Goal: Transaction & Acquisition: Book appointment/travel/reservation

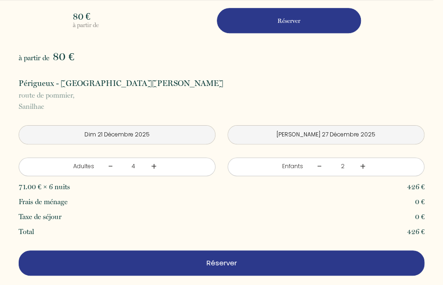
click at [219, 261] on p "Réserver" at bounding box center [222, 262] width 400 height 11
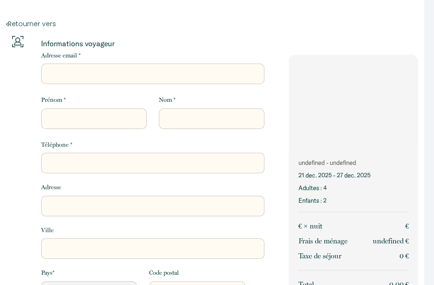
click at [51, 69] on input "Adresse email *" at bounding box center [152, 73] width 223 height 21
click at [51, 74] on input "Adresse email *" at bounding box center [152, 73] width 223 height 21
click at [130, 274] on div "Pays * [GEOGRAPHIC_DATA] [GEOGRAPHIC_DATA] [GEOGRAPHIC_DATA] [GEOGRAPHIC_DATA] …" at bounding box center [94, 284] width 118 height 33
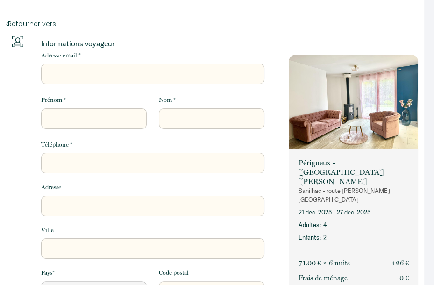
select select "Default select example"
click at [61, 74] on input "Adresse email *" at bounding box center [152, 73] width 223 height 21
type input "a"
select select "Default select example"
type input "ae"
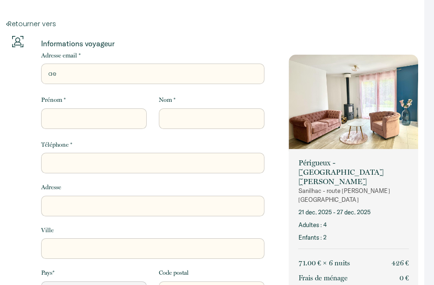
select select "Default select example"
type input "aec"
select select "Default select example"
type input "aece"
select select "Default select example"
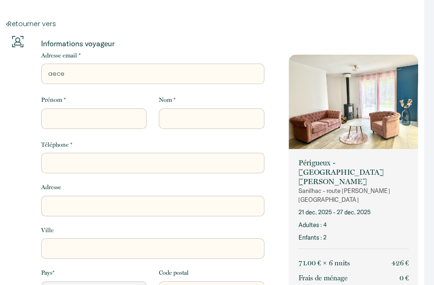
type input "aecev"
select select "Default select example"
type input "aeceva"
select select "Default select example"
type input "aecevan"
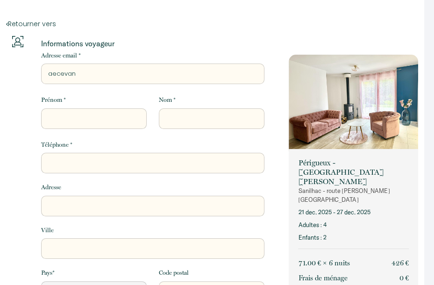
select select "Default select example"
type input "[PERSON_NAME]"
select select "Default select example"
type input "aecevanno"
select select "Default select example"
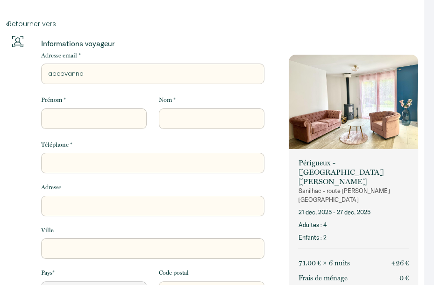
type input "aecevanno@"
select select "Default select example"
type input "aecevanno@a"
select select "Default select example"
type input "aecevanno@ao"
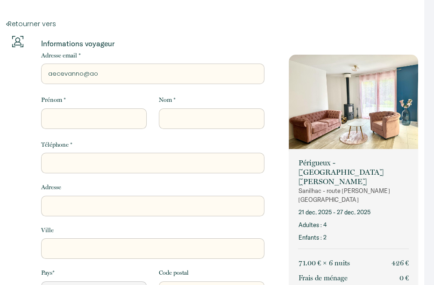
select select "Default select example"
type input "[EMAIL_ADDRESS]"
select select "Default select example"
type input "[EMAIL_ADDRESS]."
select select "Default select example"
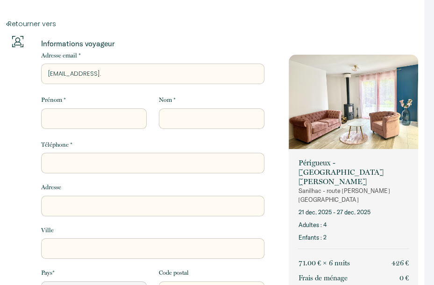
type input "aecevanno@aol.c"
select select "Default select example"
type input "[EMAIL_ADDRESS][DOMAIN_NAME]"
select select "Default select example"
type input "[EMAIL_ADDRESS][DOMAIN_NAME]"
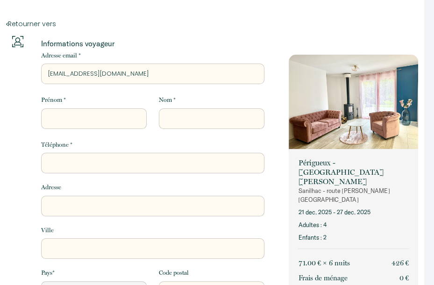
select select "Default select example"
type input "[EMAIL_ADDRESS][DOMAIN_NAME]"
click at [52, 117] on input "Prénom *" at bounding box center [93, 118] width 105 height 21
type input "e"
select select "Default select example"
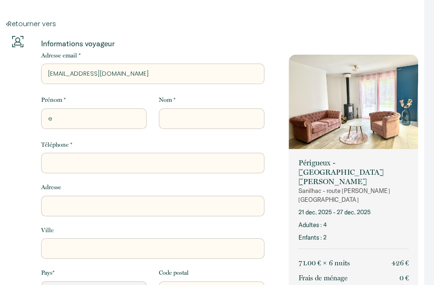
type input "ev"
select select "Default select example"
type input "eve"
select select "Default select example"
type input "evel"
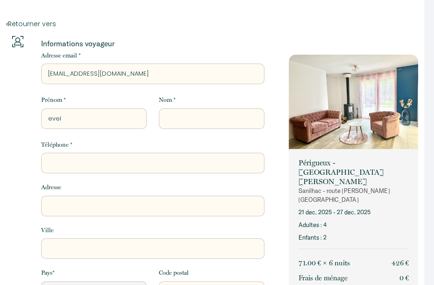
select select "Default select example"
type input "[PERSON_NAME]"
select select "Default select example"
type input "[PERSON_NAME]"
click at [185, 133] on div "Prénom * [PERSON_NAME] *" at bounding box center [153, 117] width 236 height 44
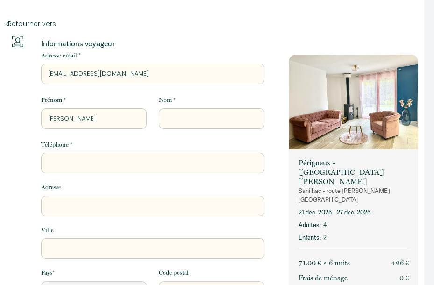
click at [180, 124] on input "Nom *" at bounding box center [211, 118] width 105 height 21
type input "E"
select select "Default select example"
type input "EV"
select select "Default select example"
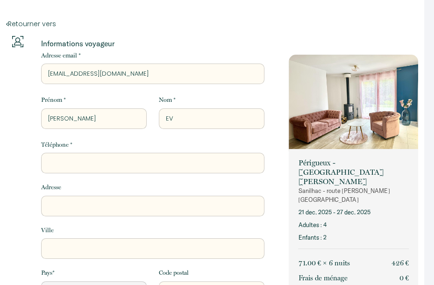
type input "EVA"
select select "Default select example"
type input "EVAN"
select select "Default select example"
type input "[DEMOGRAPHIC_DATA]"
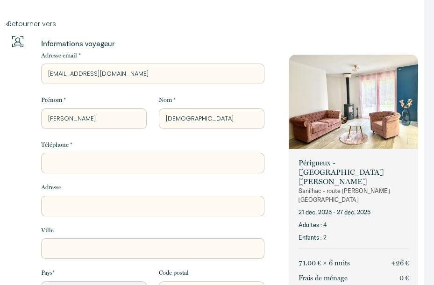
select select "Default select example"
type input "[DEMOGRAPHIC_DATA]"
select select "Default select example"
type input "[DEMOGRAPHIC_DATA]"
click at [86, 166] on input "Téléphone *" at bounding box center [152, 163] width 223 height 21
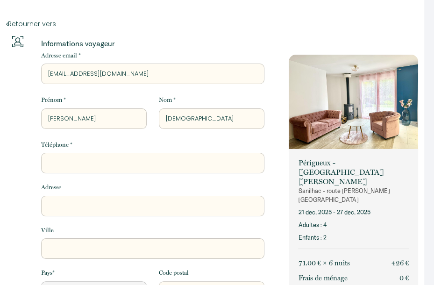
type input "0"
select select "Default select example"
type input "06"
select select "Default select example"
type input "069"
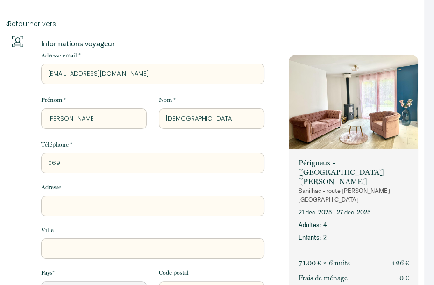
select select "Default select example"
type input "0698"
select select "Default select example"
type input "06981"
select select "Default select example"
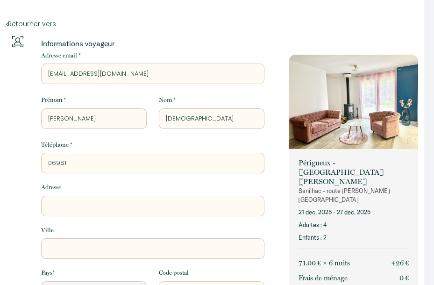
type input "069812"
select select "Default select example"
type input "0698122"
select select "Default select example"
type input "06981221"
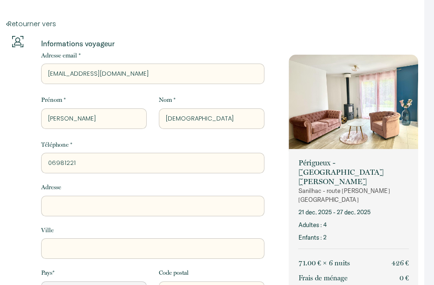
select select "Default select example"
type input "069812213"
select select "Default select example"
type input "0698122132"
select select "Default select example"
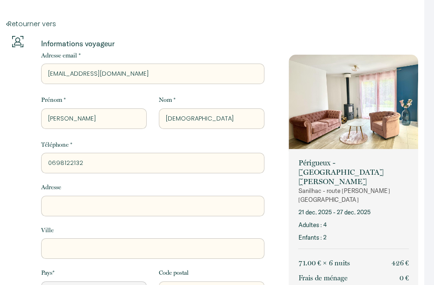
type input "0698122132"
drag, startPoint x: 61, startPoint y: 211, endPoint x: 59, endPoint y: 206, distance: 5.3
click at [60, 210] on input "Adresse" at bounding box center [152, 206] width 223 height 21
type input "2"
select select "Default select example"
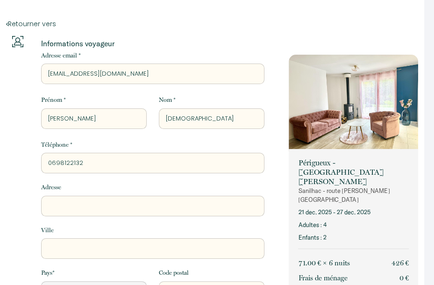
select select "Default select example"
type input "3"
select select "Default select example"
type input "32"
select select "Default select example"
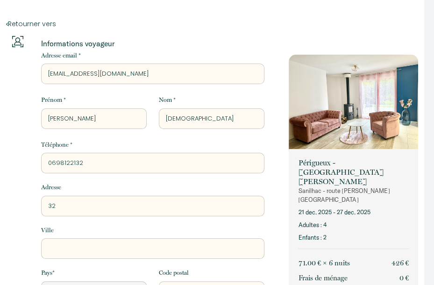
type input "32"
select select "Default select example"
type input "32 A"
select select "Default select example"
type input "32 AV"
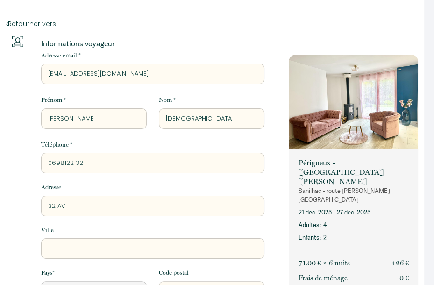
select select "Default select example"
type input "32 AVE"
select select "Default select example"
type input "32 AVEN"
select select "Default select example"
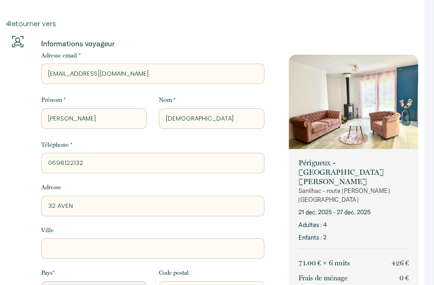
type input "32 AVENU"
select select "Default select example"
type input "[GEOGRAPHIC_DATA]"
select select "Default select example"
type input "[GEOGRAPHIC_DATA]"
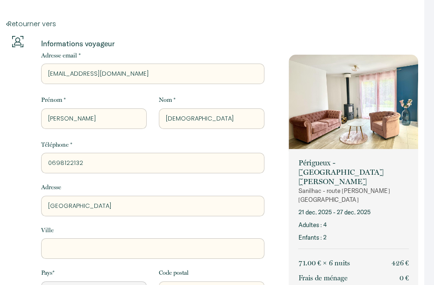
select select "Default select example"
type input "[STREET_ADDRESS]"
select select "Default select example"
type input "[STREET_ADDRESS]"
select select "Default select example"
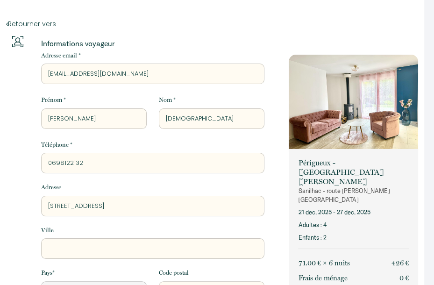
type input "[STREET_ADDRESS]"
select select "Default select example"
type input "[STREET_ADDRESS]"
select select "Default select example"
type input "[STREET_ADDRESS]"
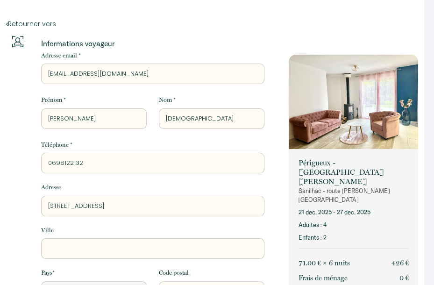
select select "Default select example"
type input "[STREET_ADDRESS]"
select select "Default select example"
type input "[STREET_ADDRESS]"
select select "Default select example"
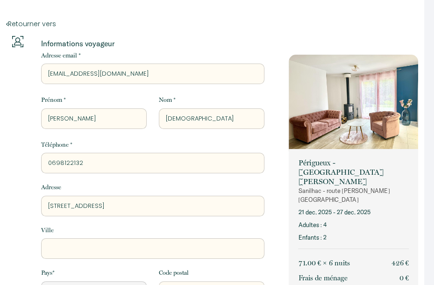
type input "[STREET_ADDRESS]"
select select "Default select example"
type input "[STREET_ADDRESS]"
select select "Default select example"
type input "[STREET_ADDRESS]"
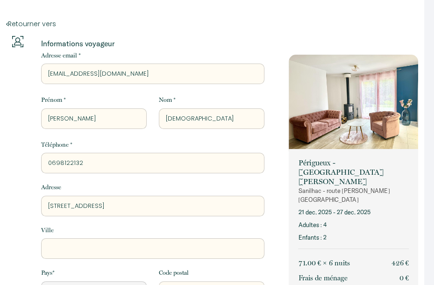
select select "Default select example"
type input "[STREET_ADDRESS]"
select select "Default select example"
type input "[STREET_ADDRESS]"
select select "Default select example"
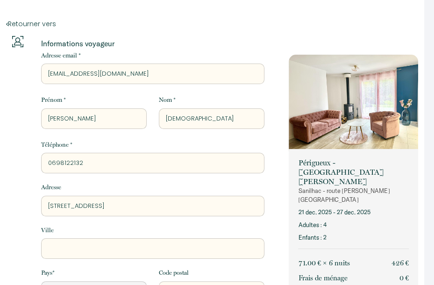
type input "[STREET_ADDRESS]"
select select "Default select example"
type input "[STREET_ADDRESS]"
select select "Default select example"
type input "[STREET_ADDRESS]"
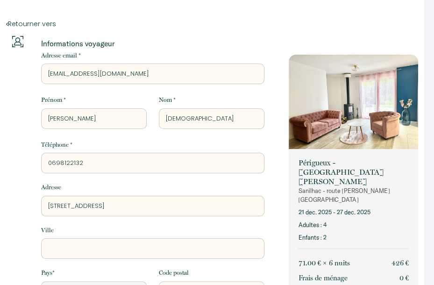
select select "Default select example"
type input "[STREET_ADDRESS]"
select select "Default select example"
type input "[STREET_ADDRESS]"
select select "Default select example"
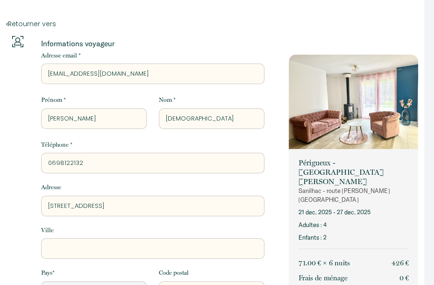
type input "[STREET_ADDRESS]"
select select "Default select example"
type input "[STREET_ADDRESS]"
select select "Default select example"
type input "[STREET_ADDRESS]"
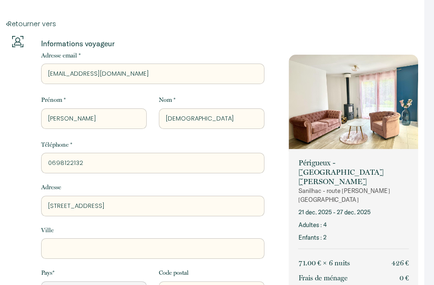
select select "Default select example"
type input "[STREET_ADDRESS]"
select select "Default select example"
type input "[STREET_ADDRESS]"
select select "Default select example"
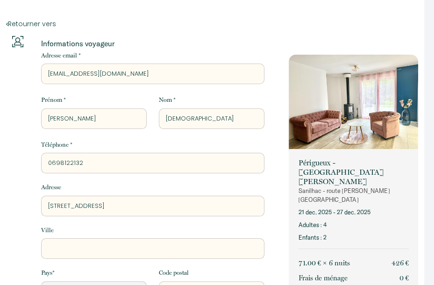
type input "[STREET_ADDRESS]"
click at [52, 245] on input "Ville" at bounding box center [152, 248] width 223 height 21
type input "N"
select select "Default select example"
type input "NA"
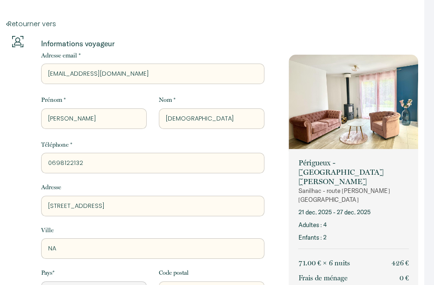
select select "Default select example"
type input "NAN"
select select "Default select example"
type input "NANT"
select select "Default select example"
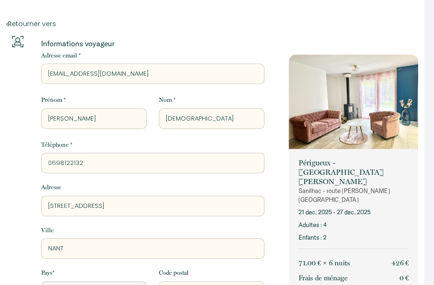
type input "NANTE"
select select "Default select example"
type input "NANTER"
select select "Default select example"
type input "NANTERR"
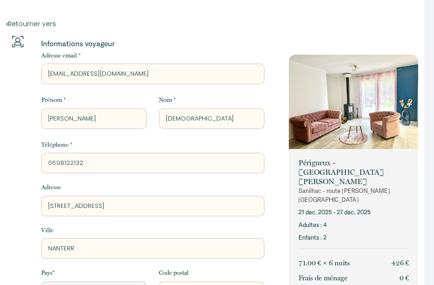
select select "Default select example"
type input "NANTERRE"
select select "Default select example"
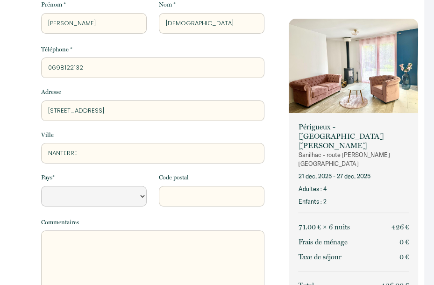
scroll to position [98, 0]
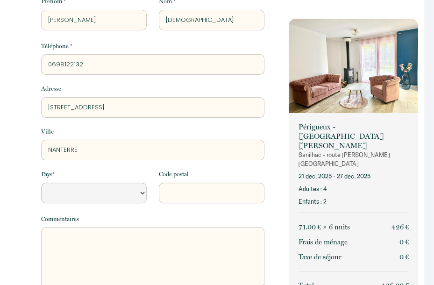
type input "NANTERRE"
click at [56, 193] on select "[GEOGRAPHIC_DATA] [GEOGRAPHIC_DATA] [GEOGRAPHIC_DATA] [GEOGRAPHIC_DATA] [GEOGRA…" at bounding box center [93, 192] width 105 height 21
click at [140, 193] on select "[GEOGRAPHIC_DATA] [GEOGRAPHIC_DATA] [GEOGRAPHIC_DATA] [GEOGRAPHIC_DATA] [GEOGRA…" at bounding box center [93, 192] width 105 height 21
select select "FR"
click option "[GEOGRAPHIC_DATA]" at bounding box center [0, 0] width 0 height 0
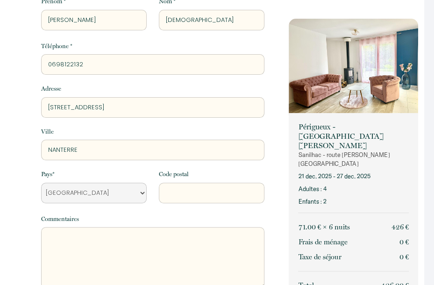
click at [170, 193] on input "Code postal" at bounding box center [211, 192] width 105 height 21
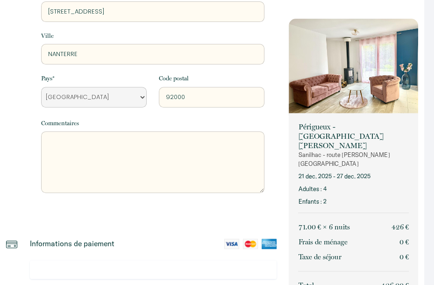
scroll to position [197, 0]
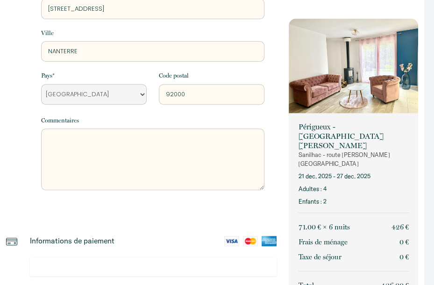
type input "92000"
click at [48, 148] on textarea at bounding box center [152, 159] width 223 height 62
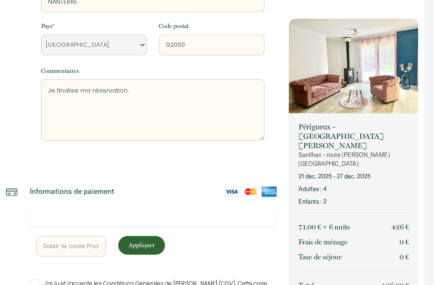
scroll to position [316, 0]
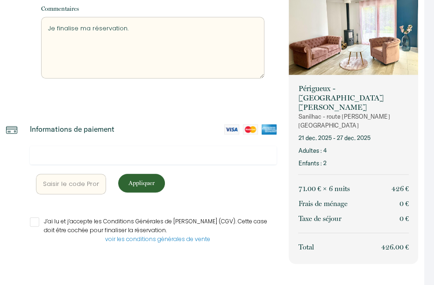
type textarea "Je finalise ma réservation."
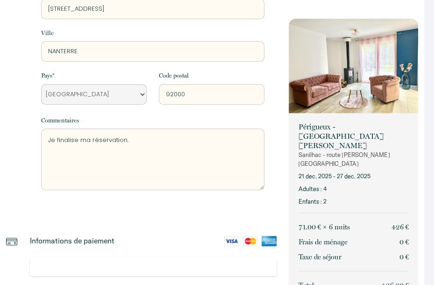
scroll to position [0, 0]
